Goal: Task Accomplishment & Management: Manage account settings

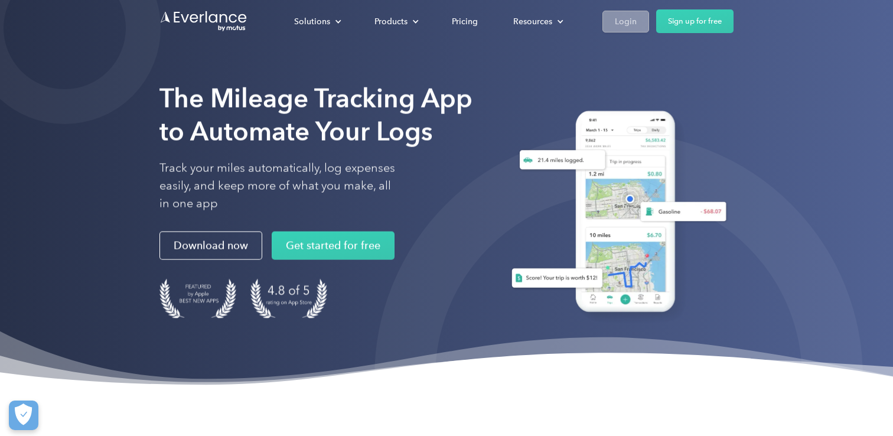
click at [624, 19] on div "Login" at bounding box center [626, 21] width 22 height 15
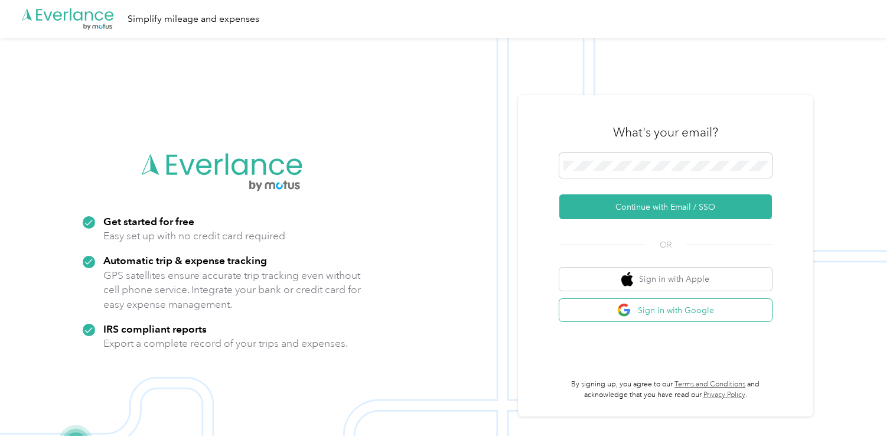
click at [611, 312] on button "Sign in with Google" at bounding box center [665, 310] width 213 height 23
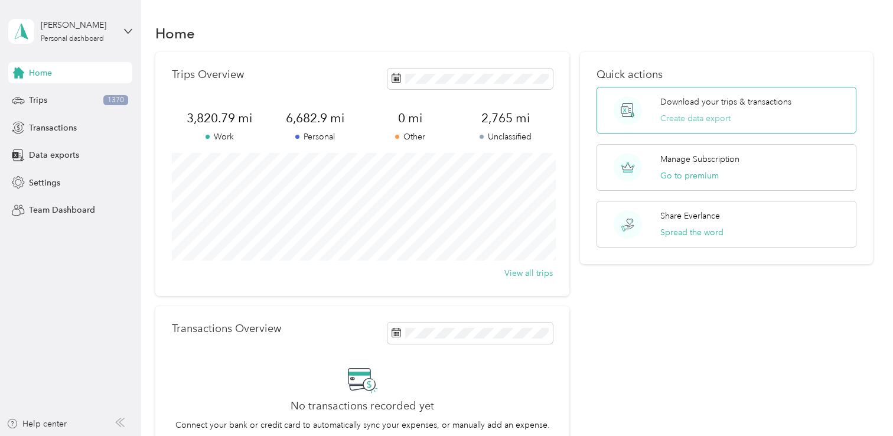
click at [673, 118] on button "Create data export" at bounding box center [695, 118] width 70 height 12
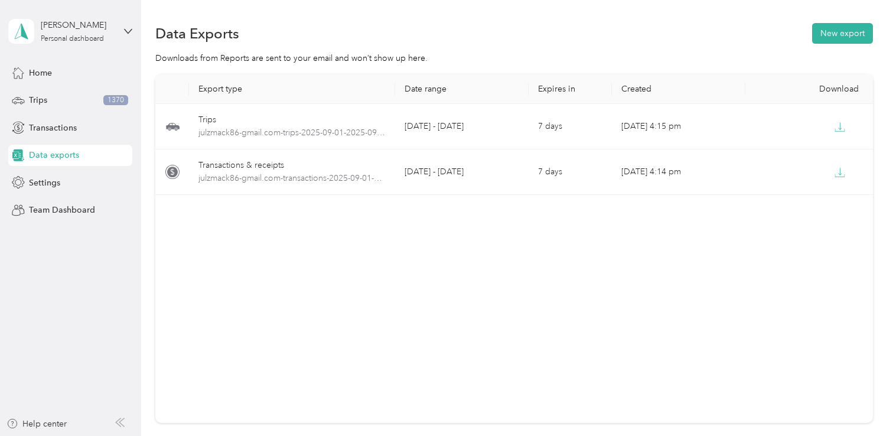
click at [82, 155] on div "Data exports" at bounding box center [70, 155] width 124 height 21
click at [844, 33] on button "New export" at bounding box center [842, 33] width 61 height 21
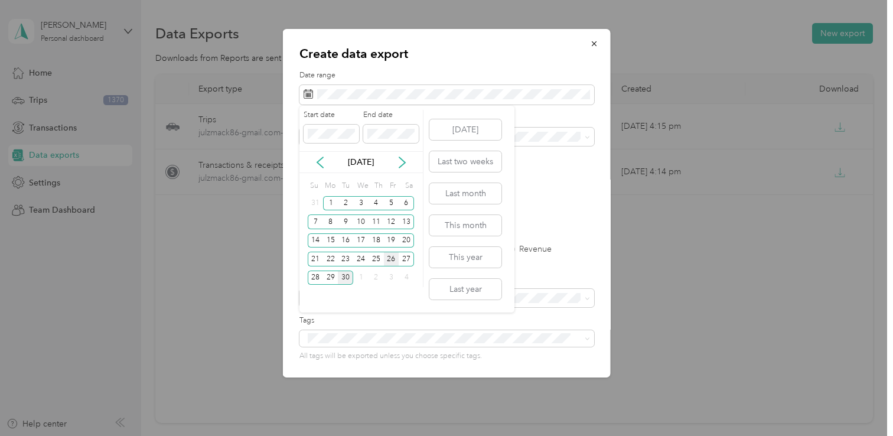
click at [391, 261] on div "26" at bounding box center [391, 259] width 15 height 15
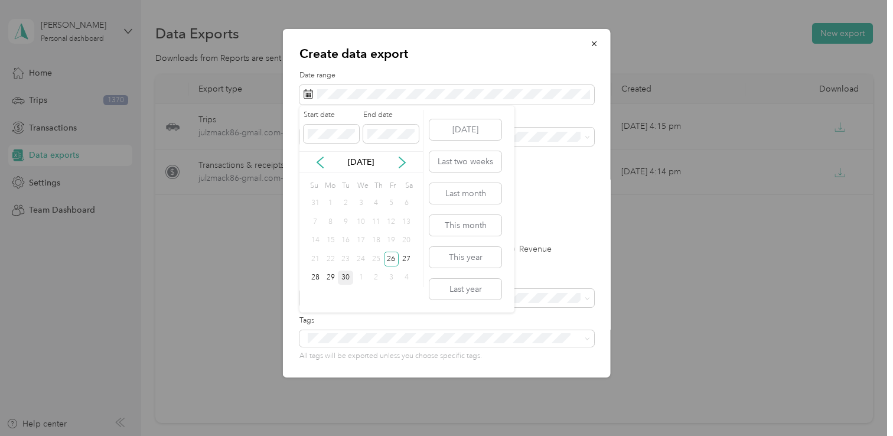
click at [330, 203] on div "1" at bounding box center [330, 203] width 15 height 15
click at [330, 202] on div "1" at bounding box center [330, 203] width 15 height 15
click at [334, 203] on div "1" at bounding box center [330, 203] width 15 height 15
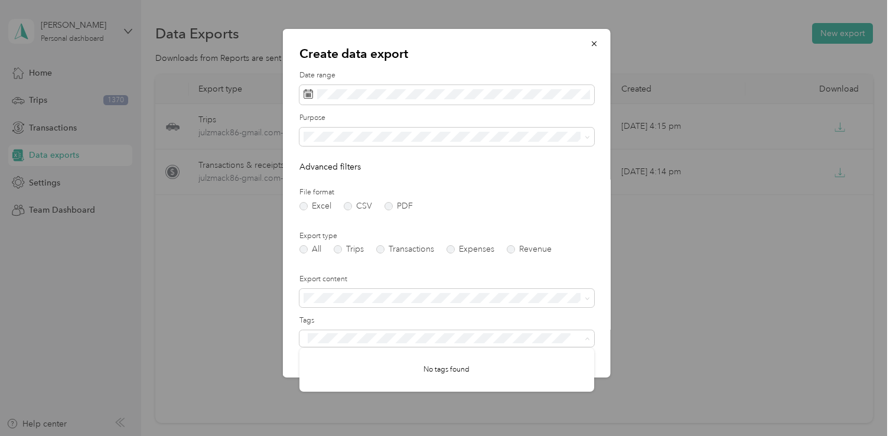
click at [566, 210] on form "Date range Purpose Advanced filters File format Excel CSV PDF Export type All T…" at bounding box center [446, 255] width 295 height 371
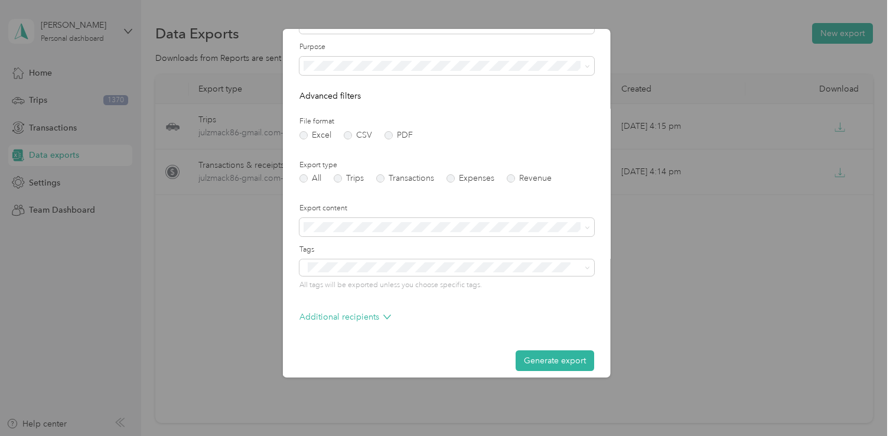
scroll to position [80, 0]
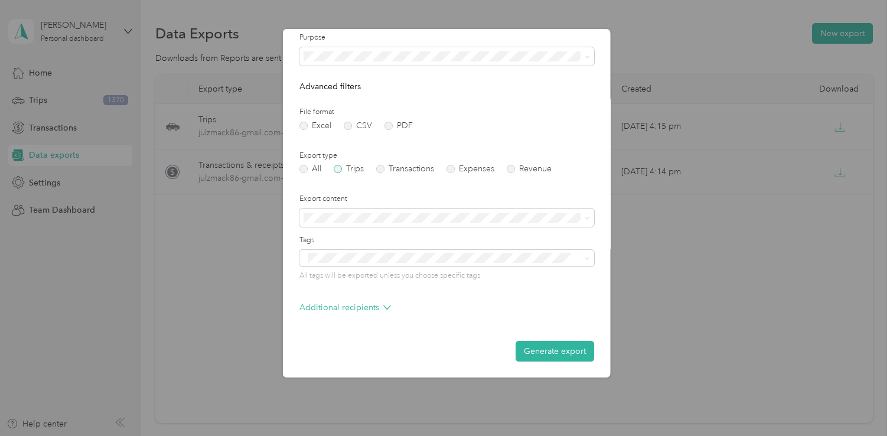
click at [338, 170] on label "Trips" at bounding box center [349, 169] width 30 height 8
click at [380, 169] on label "Transactions" at bounding box center [405, 169] width 58 height 8
click at [302, 168] on label "All" at bounding box center [310, 169] width 22 height 8
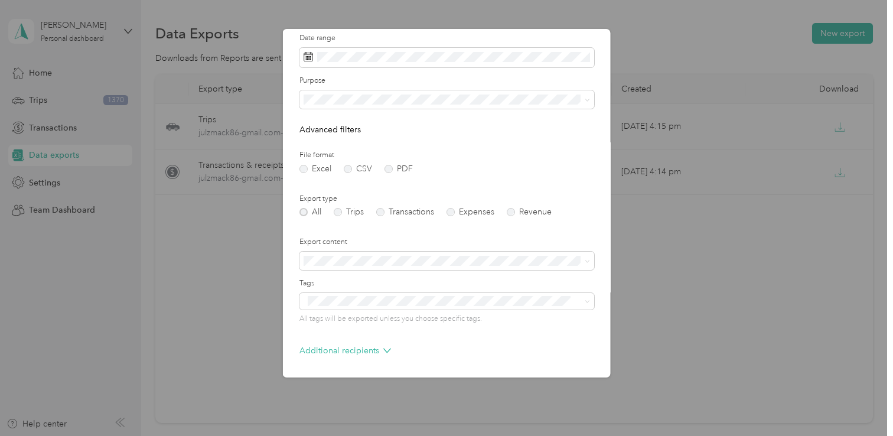
scroll to position [38, 0]
click at [588, 99] on icon at bounding box center [587, 99] width 5 height 5
click at [327, 182] on li "Super" at bounding box center [446, 181] width 295 height 21
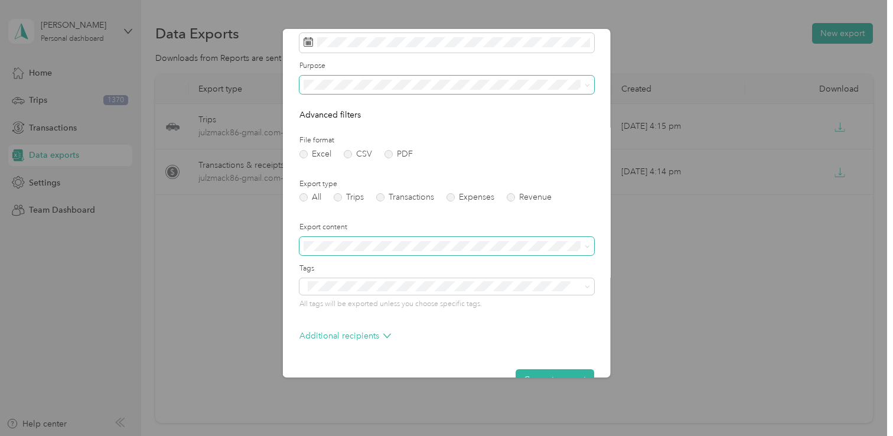
scroll to position [80, 0]
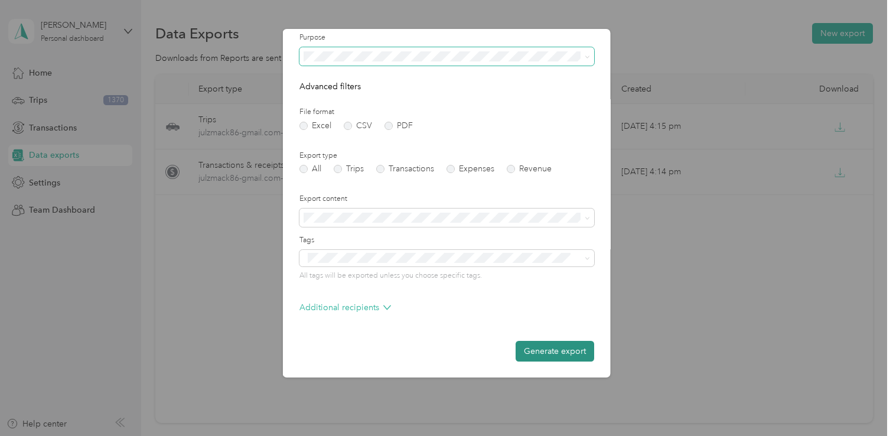
click at [557, 348] on button "Generate export" at bounding box center [555, 351] width 79 height 21
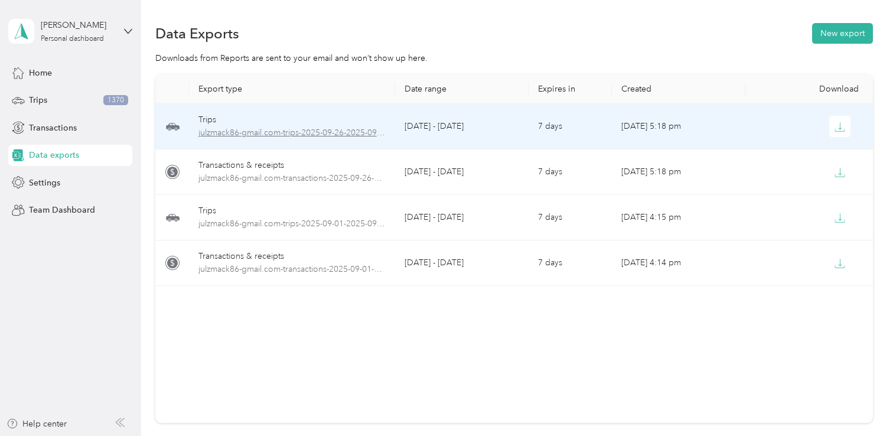
click at [287, 132] on span "julzmack86-gmail.com-trips-2025-09-26-2025-09-26.xlsx" at bounding box center [292, 132] width 188 height 13
click at [258, 132] on span "julzmack86-gmail.com-trips-2025-09-26-2025-09-26.xlsx" at bounding box center [292, 132] width 188 height 13
click at [836, 129] on icon "button" at bounding box center [839, 127] width 11 height 11
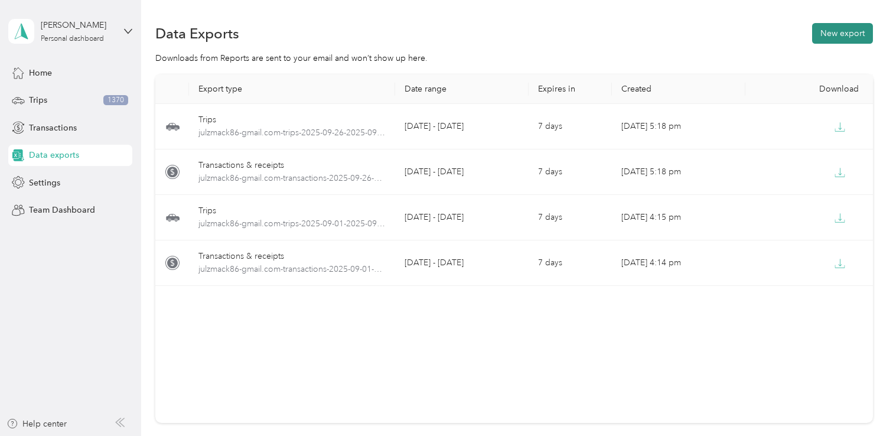
click at [854, 31] on button "New export" at bounding box center [842, 33] width 61 height 21
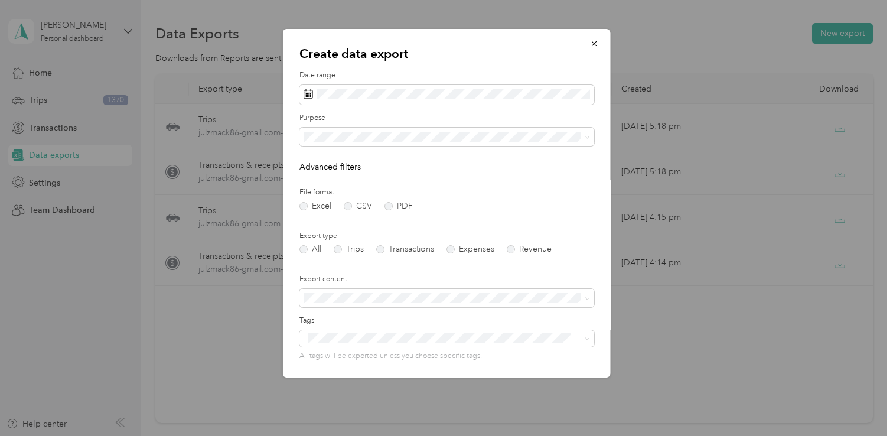
click at [321, 216] on span "Super" at bounding box center [319, 217] width 22 height 10
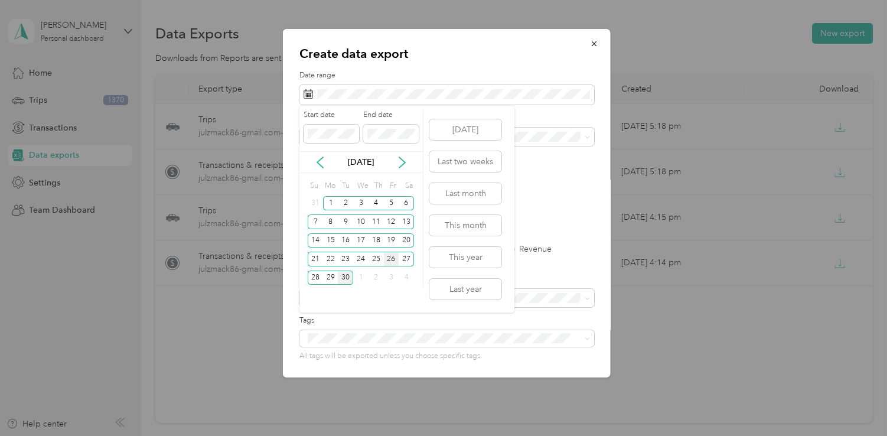
click at [392, 260] on div "26" at bounding box center [391, 259] width 15 height 15
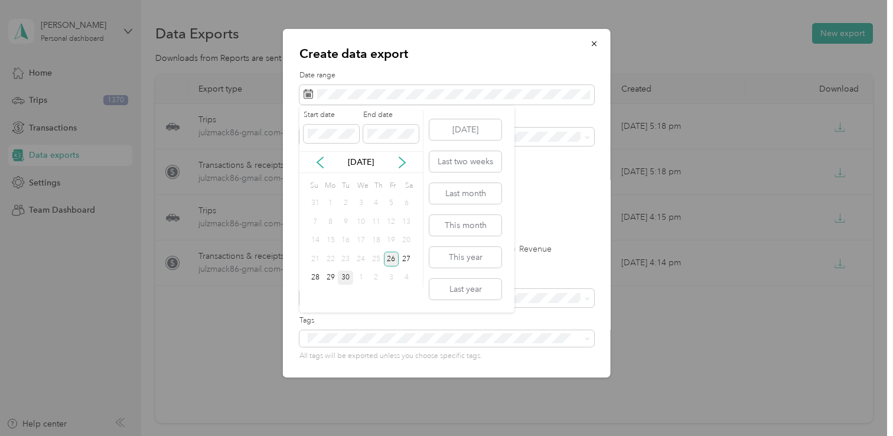
click at [392, 256] on div "26" at bounding box center [391, 259] width 15 height 15
click at [331, 203] on div "1" at bounding box center [330, 203] width 15 height 15
click at [390, 262] on div "26" at bounding box center [391, 259] width 15 height 15
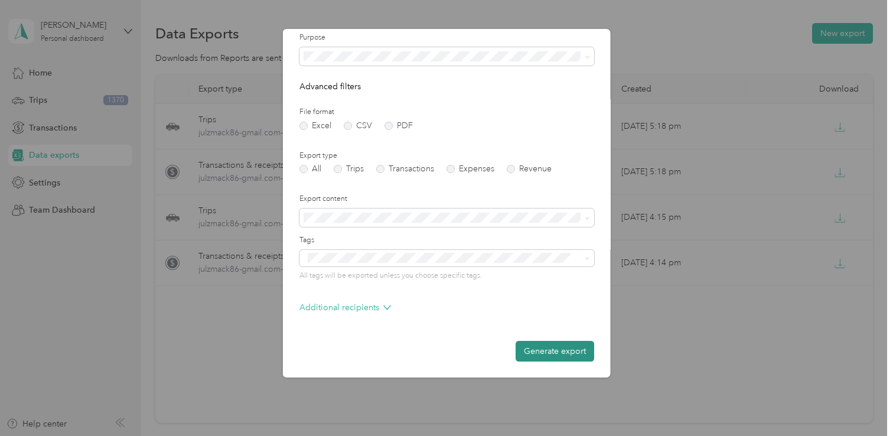
click at [546, 350] on button "Generate export" at bounding box center [555, 351] width 79 height 21
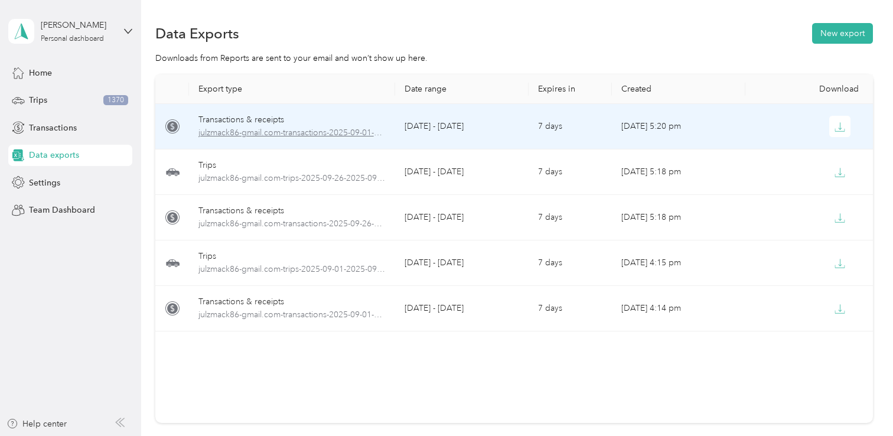
click at [263, 131] on span "julzmack86-gmail.com-transactions-2025-09-01-2025-09-26.xlsx" at bounding box center [292, 132] width 188 height 13
click at [247, 130] on span "julzmack86-gmail.com-transactions-2025-09-01-2025-09-26.xlsx" at bounding box center [292, 132] width 188 height 13
click at [839, 128] on icon "button" at bounding box center [839, 127] width 11 height 11
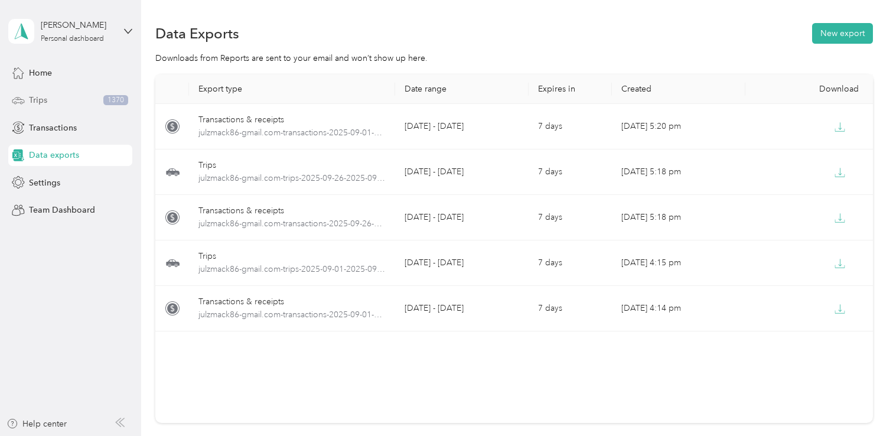
click at [44, 102] on span "Trips" at bounding box center [38, 100] width 18 height 12
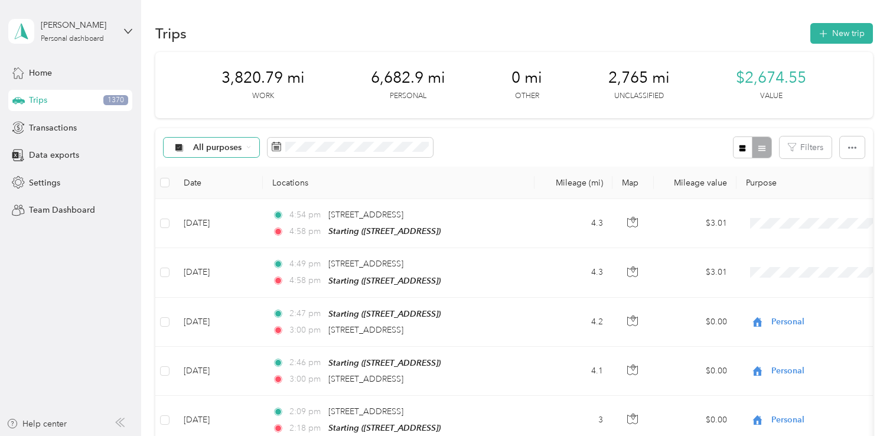
click at [244, 146] on div "All purposes" at bounding box center [212, 148] width 96 height 20
click at [200, 253] on li "Super" at bounding box center [211, 251] width 94 height 21
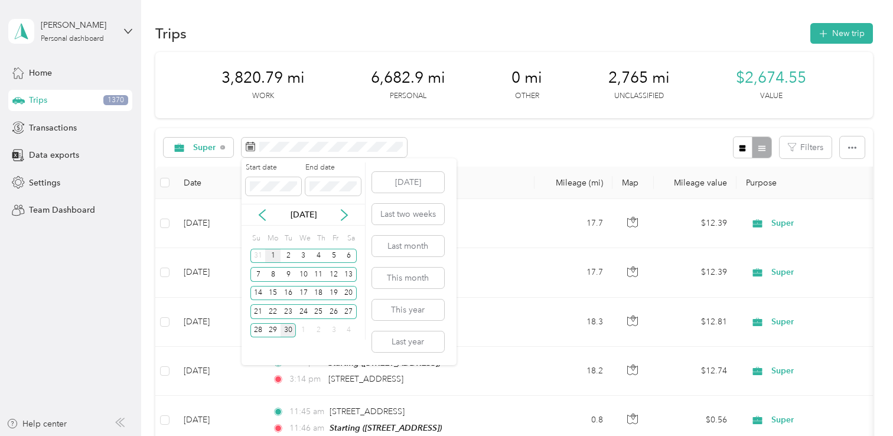
click at [272, 255] on div "1" at bounding box center [272, 256] width 15 height 15
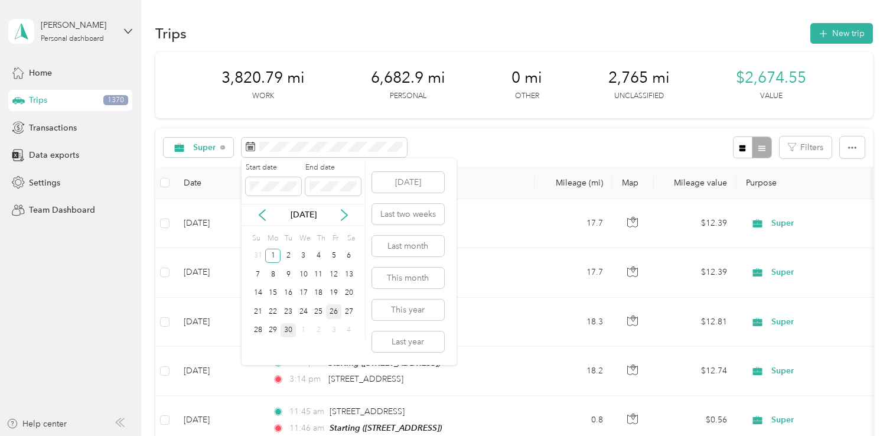
click at [335, 311] on div "26" at bounding box center [333, 311] width 15 height 15
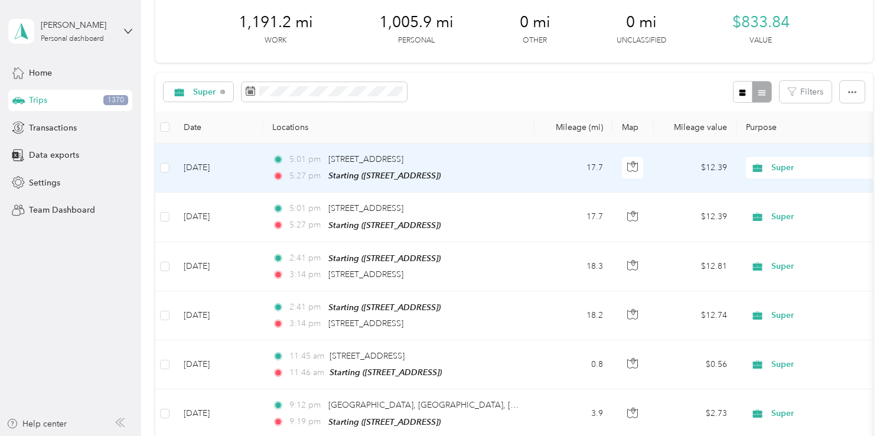
scroll to position [57, 0]
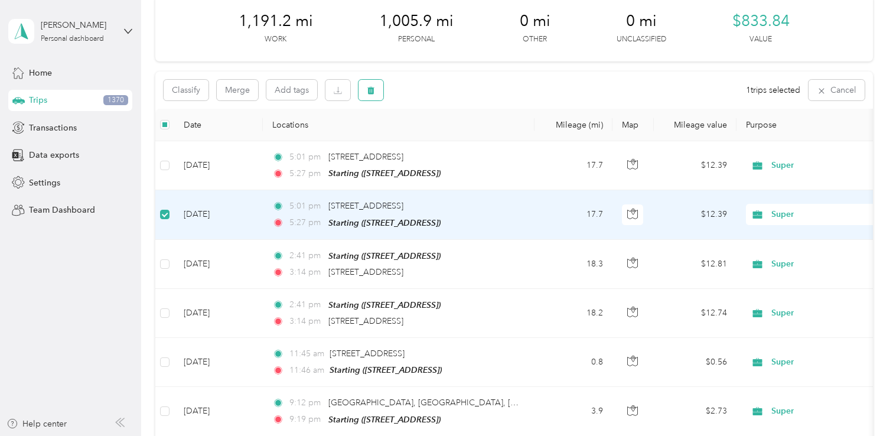
click at [374, 89] on icon "button" at bounding box center [371, 90] width 8 height 8
click at [423, 143] on button "No" at bounding box center [430, 139] width 22 height 19
click at [340, 92] on icon "button" at bounding box center [338, 90] width 8 height 8
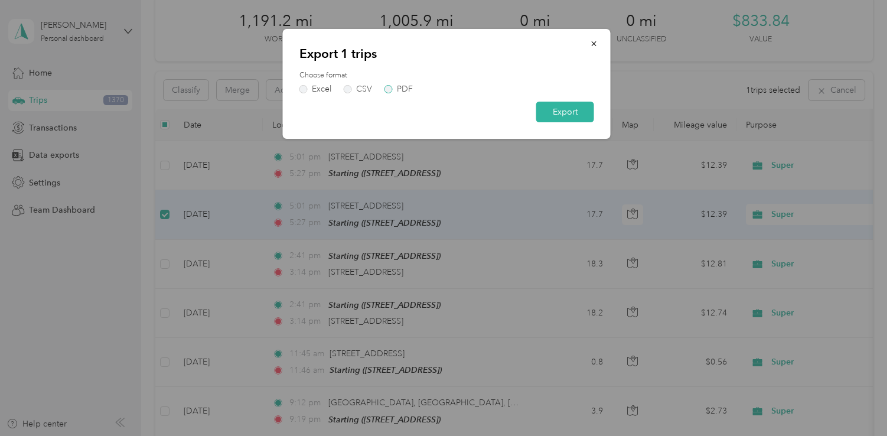
click at [387, 90] on label "PDF" at bounding box center [398, 89] width 28 height 8
click at [558, 113] on button "Export" at bounding box center [565, 112] width 58 height 21
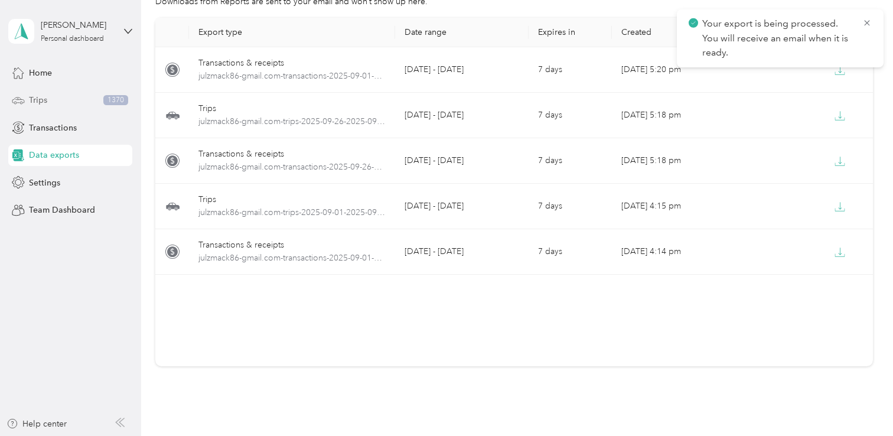
click at [58, 99] on div "Trips 1370" at bounding box center [70, 100] width 124 height 21
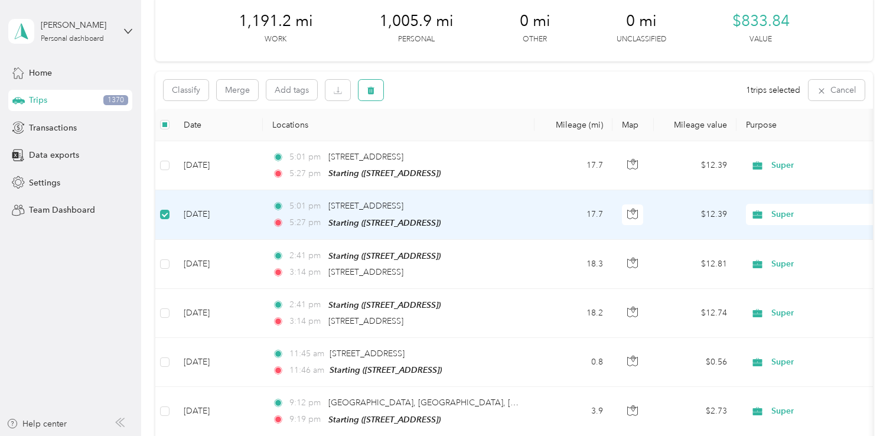
click at [367, 96] on button "button" at bounding box center [370, 90] width 25 height 21
click at [454, 142] on button "Yes" at bounding box center [459, 139] width 23 height 19
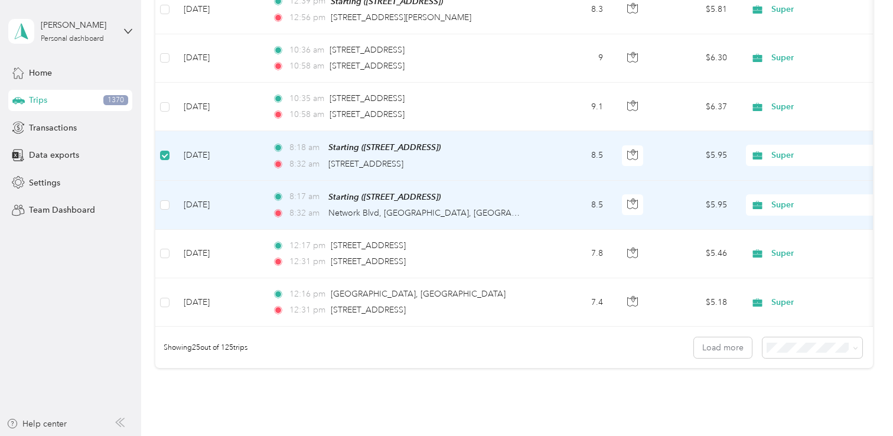
scroll to position [1113, 0]
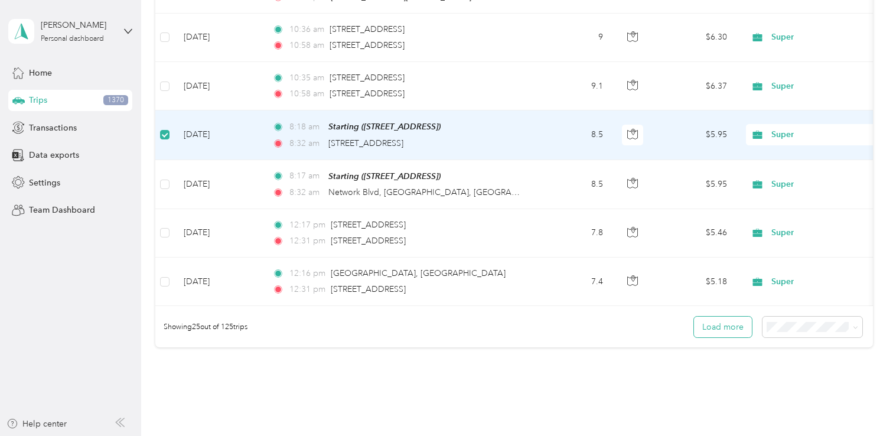
click at [719, 328] on button "Load more" at bounding box center [723, 327] width 58 height 21
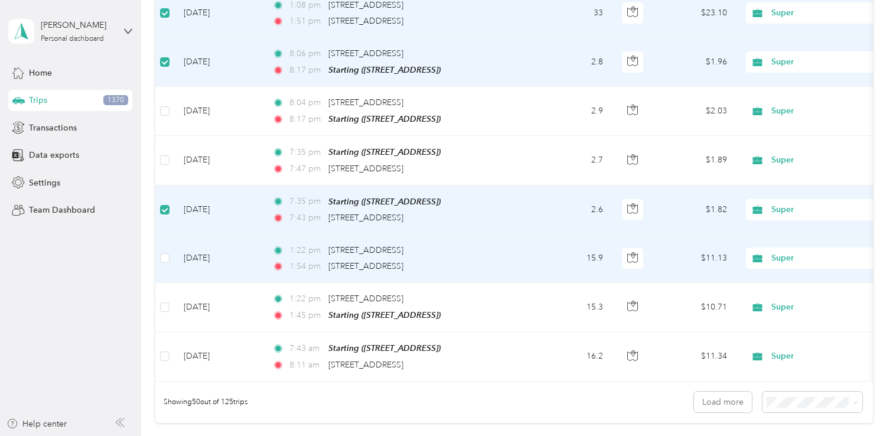
scroll to position [2267, 0]
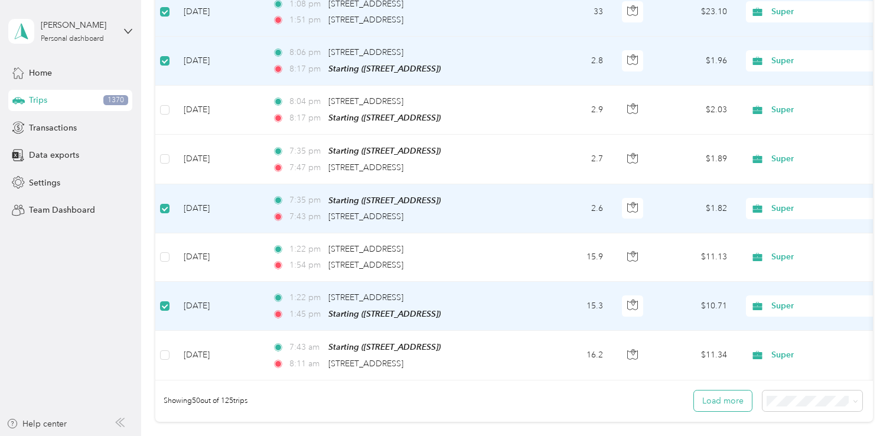
click at [730, 390] on button "Load more" at bounding box center [723, 400] width 58 height 21
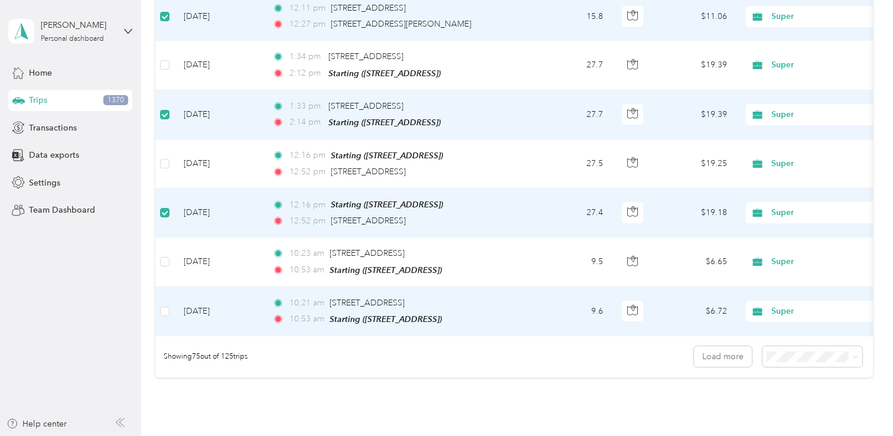
scroll to position [3546, 0]
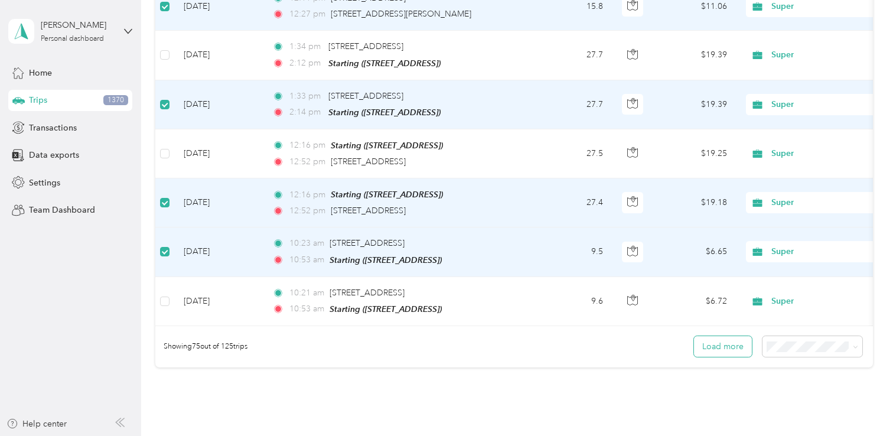
click at [726, 336] on button "Load more" at bounding box center [723, 346] width 58 height 21
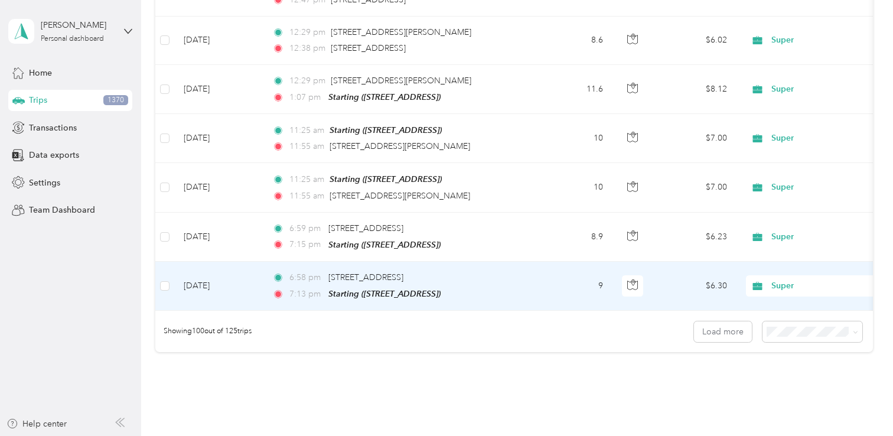
scroll to position [4785, 0]
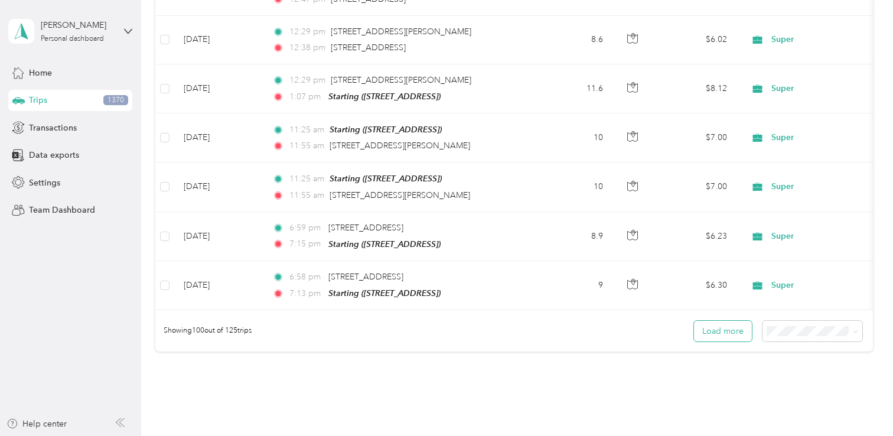
click at [712, 321] on button "Load more" at bounding box center [723, 331] width 58 height 21
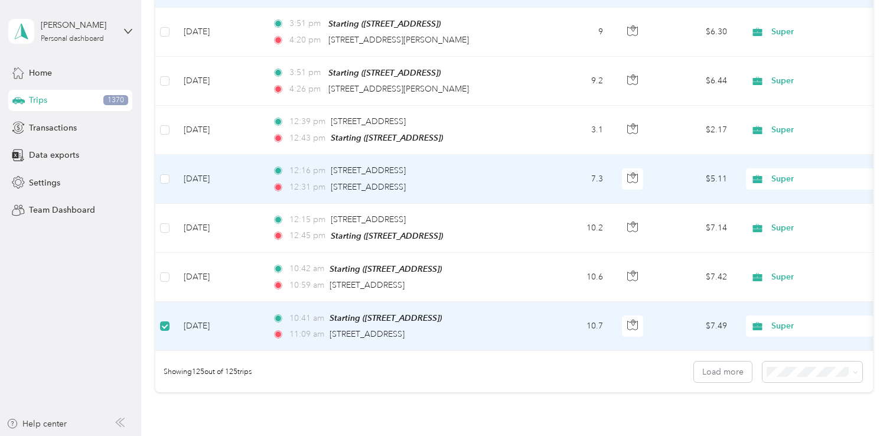
scroll to position [5987, 0]
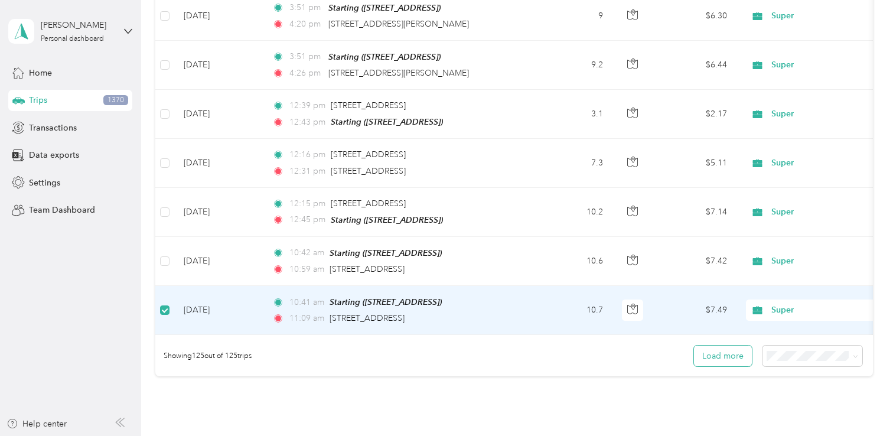
click at [726, 345] on button "Load more" at bounding box center [723, 355] width 58 height 21
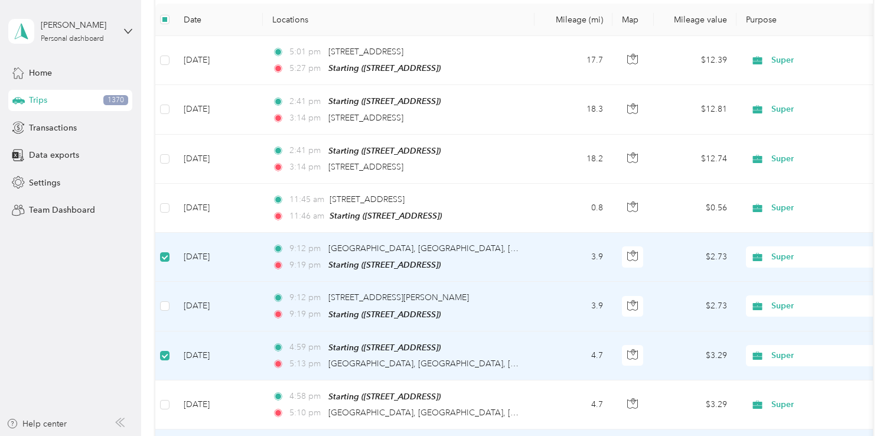
scroll to position [0, 0]
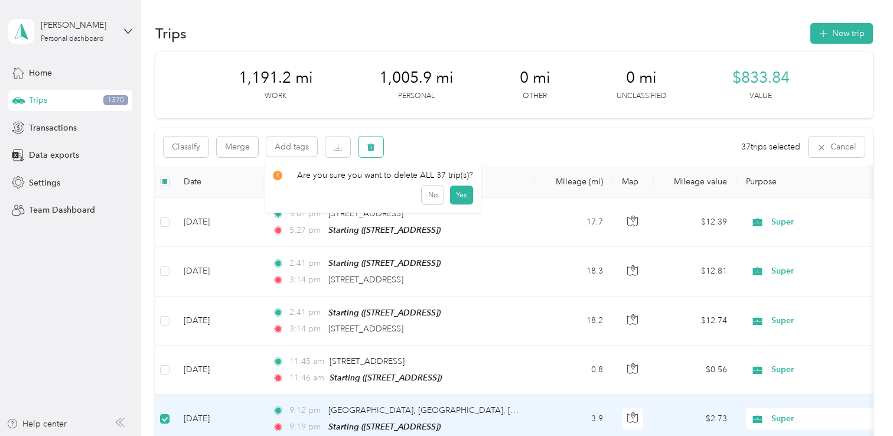
click at [373, 147] on icon "button" at bounding box center [371, 147] width 7 height 8
click at [456, 196] on button "Yes" at bounding box center [461, 196] width 23 height 19
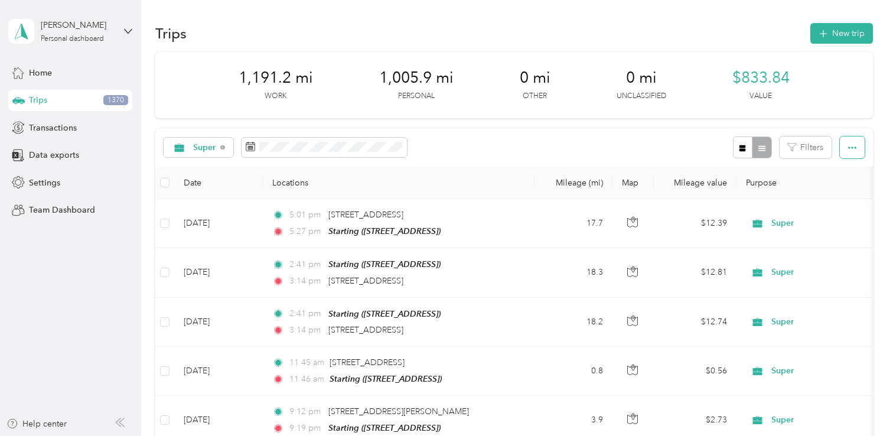
click at [856, 145] on icon "button" at bounding box center [852, 147] width 8 height 8
click at [846, 190] on span "Export" at bounding box center [840, 190] width 25 height 10
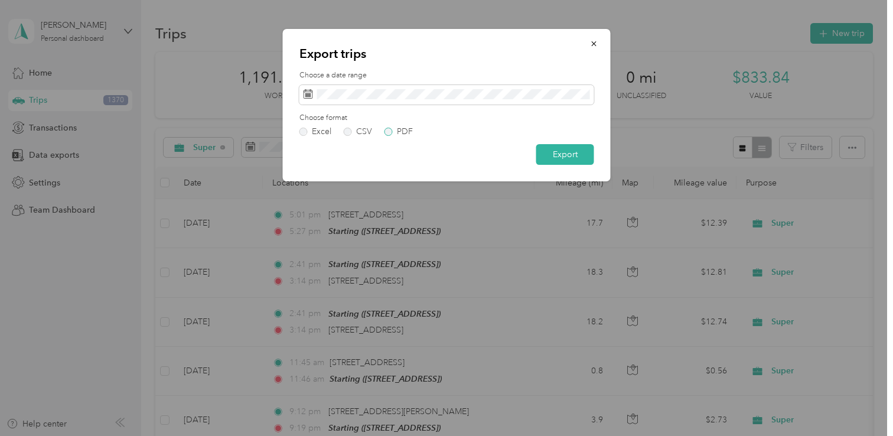
click at [389, 131] on label "PDF" at bounding box center [398, 132] width 28 height 8
click at [552, 155] on button "Export" at bounding box center [565, 154] width 58 height 21
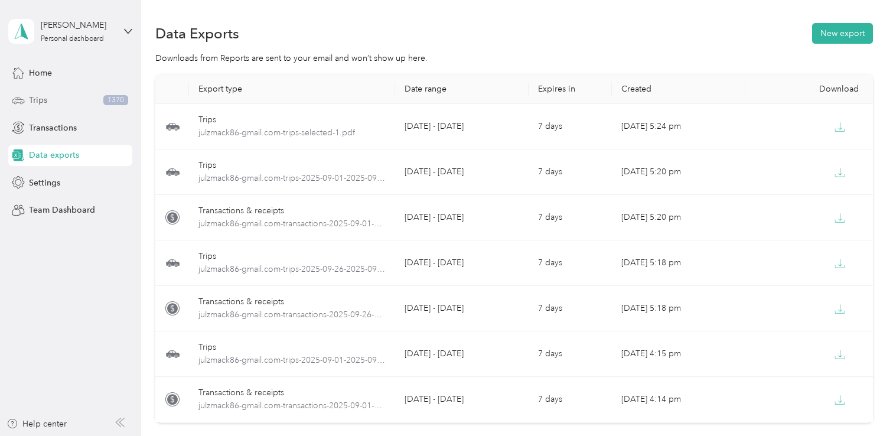
click at [53, 102] on div "Trips 1370" at bounding box center [70, 100] width 124 height 21
